Goal: Task Accomplishment & Management: Complete application form

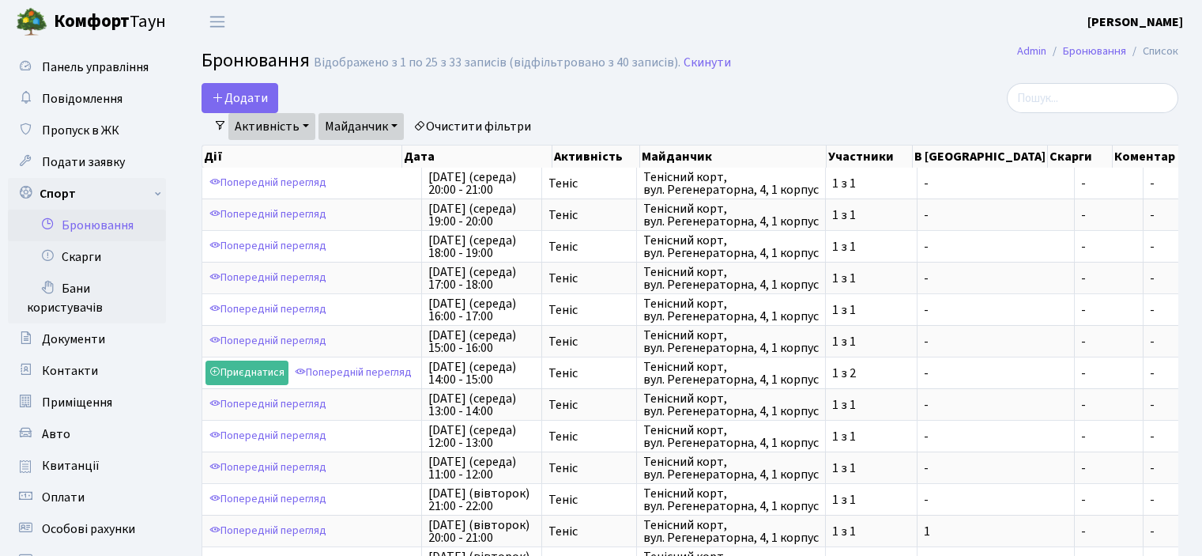
select select "25"
click at [250, 94] on button "Додати" at bounding box center [240, 98] width 77 height 30
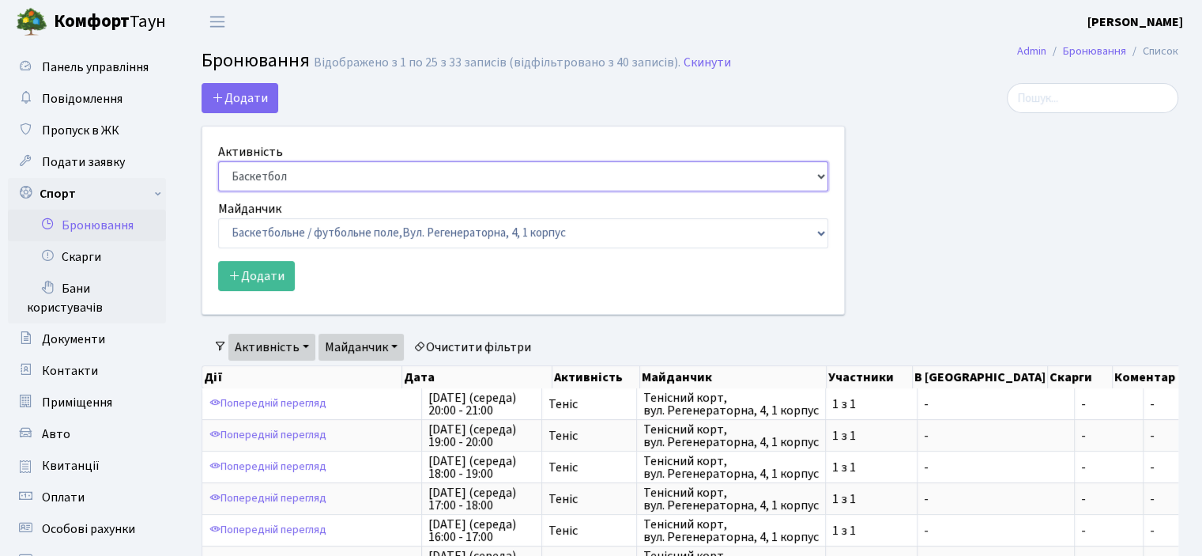
click at [259, 176] on select "Баскетбол Волейбол Йога Катання на роликах Настільний теніс [PERSON_NAME] Фітнес" at bounding box center [523, 176] width 610 height 30
select select "1"
click at [218, 161] on select "Баскетбол Волейбол Йога Катання на роликах Настільний теніс [PERSON_NAME] Фітнес" at bounding box center [523, 176] width 610 height 30
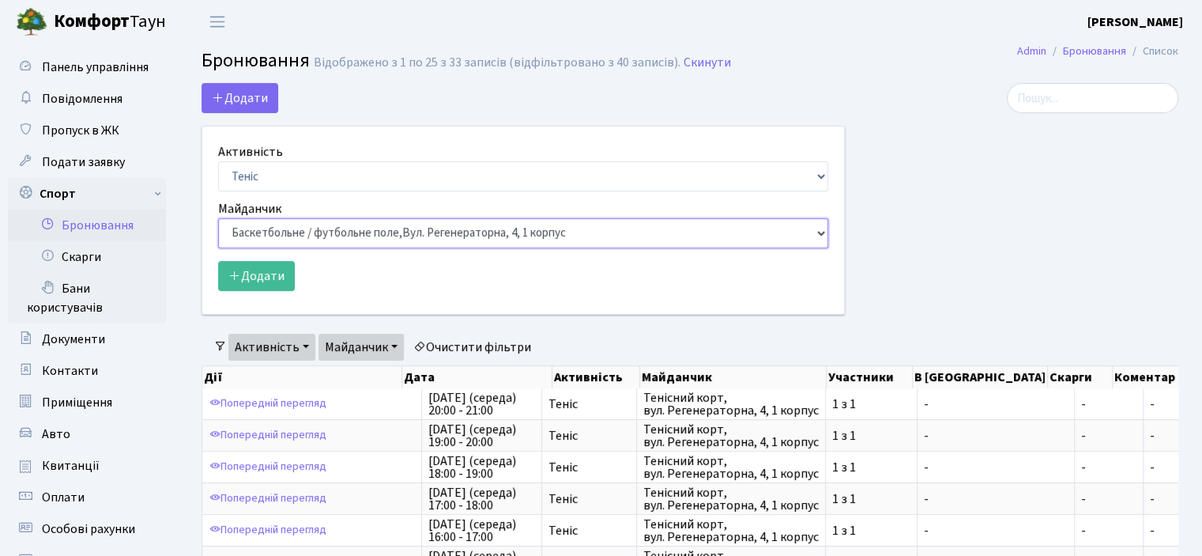
click at [272, 233] on select "Баскетбольне / футбольне поле, [GEOGRAPHIC_DATA]. [STREET_ADDRESS]. [STREET_ADD…" at bounding box center [523, 233] width 610 height 30
select select "1"
click at [218, 218] on select "Баскетбольне / футбольне поле, [GEOGRAPHIC_DATA]. [STREET_ADDRESS]. [STREET_ADD…" at bounding box center [523, 233] width 610 height 30
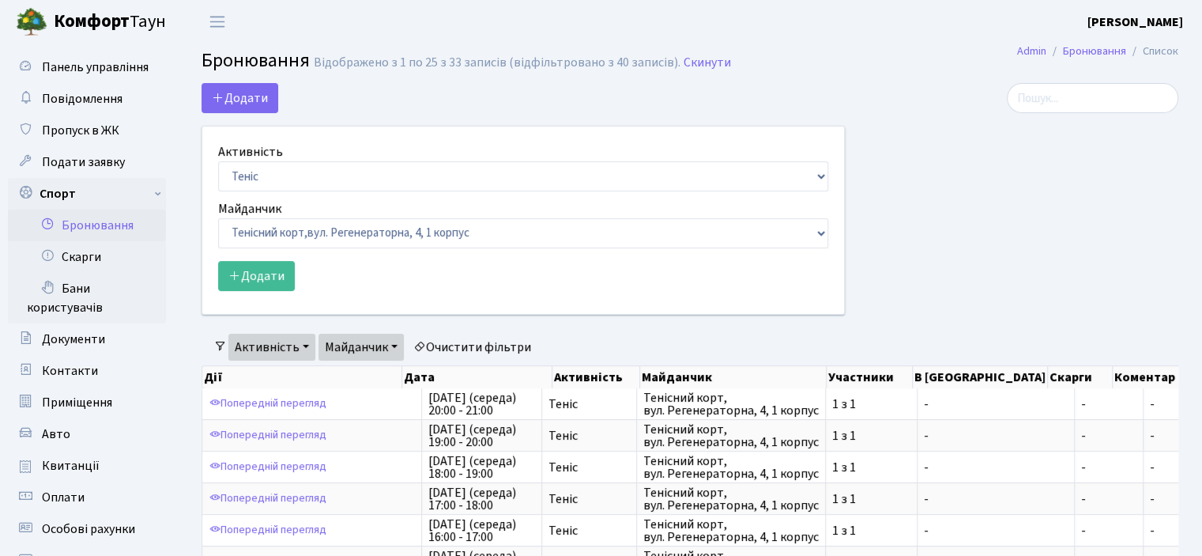
click at [265, 258] on form "Активність Баскетбол Волейбол Йога Катання на роликах Настільний теніс [PERSON_…" at bounding box center [523, 216] width 610 height 149
click at [253, 275] on button "Додати" at bounding box center [256, 276] width 77 height 30
